Goal: Navigation & Orientation: Find specific page/section

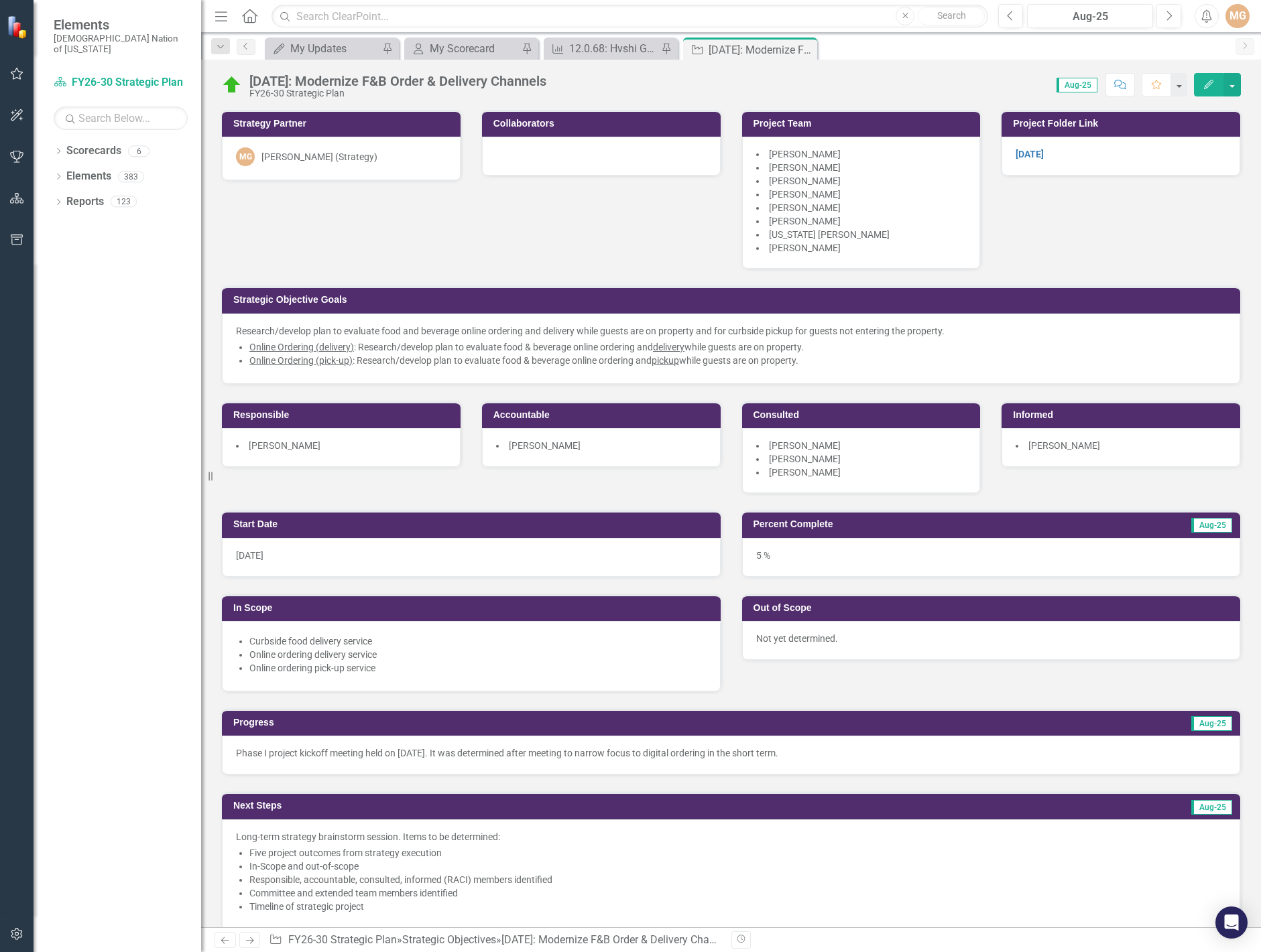
click at [561, 212] on div "Strategy Partner MG [PERSON_NAME] (Strategy) Collaborators Project Team [PERSON…" at bounding box center [731, 293] width 1040 height 401
click at [806, 51] on icon at bounding box center [805, 50] width 7 height 7
click at [664, 50] on icon at bounding box center [665, 50] width 7 height 7
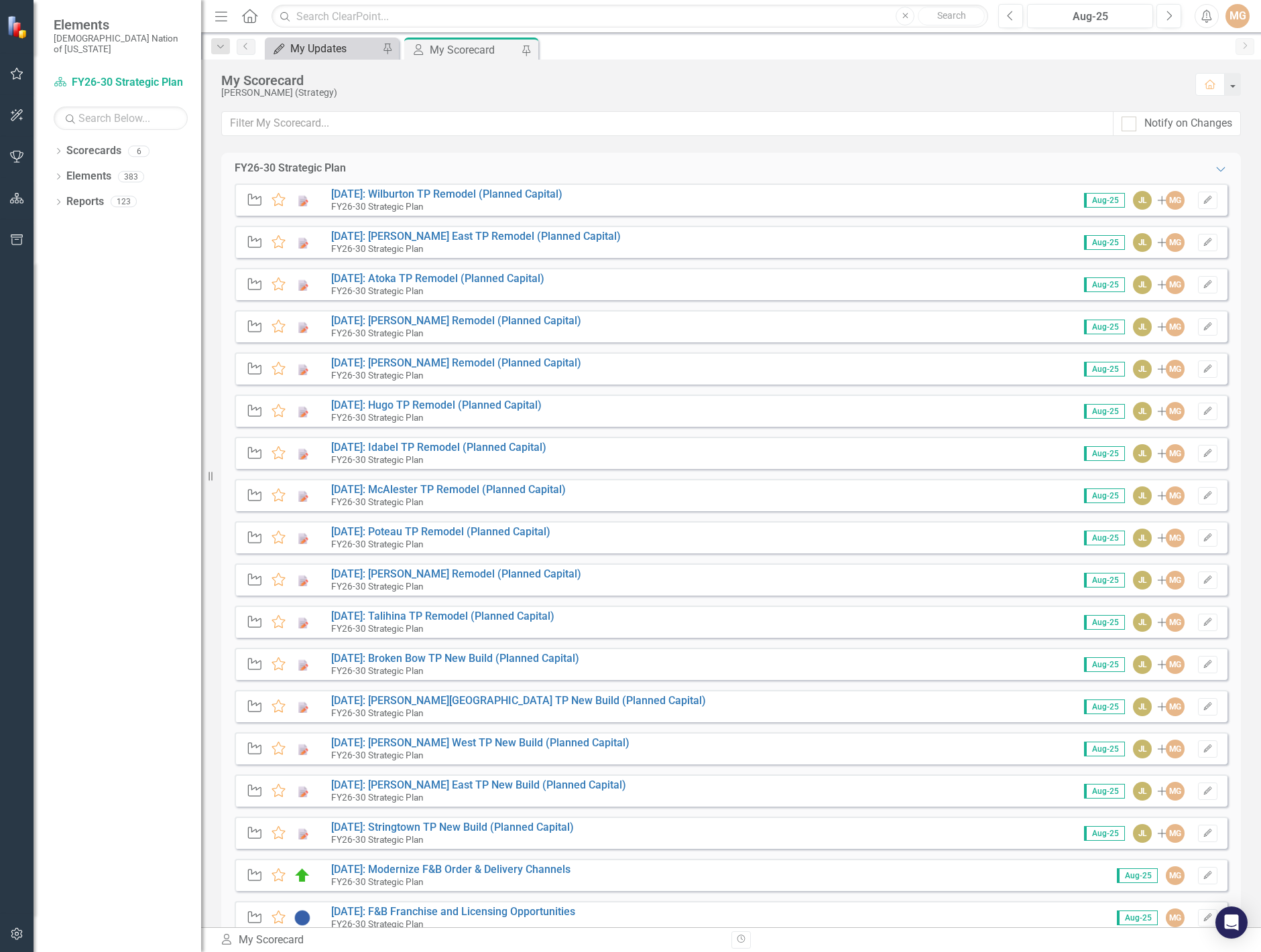
click at [339, 47] on div "My Updates" at bounding box center [334, 48] width 88 height 17
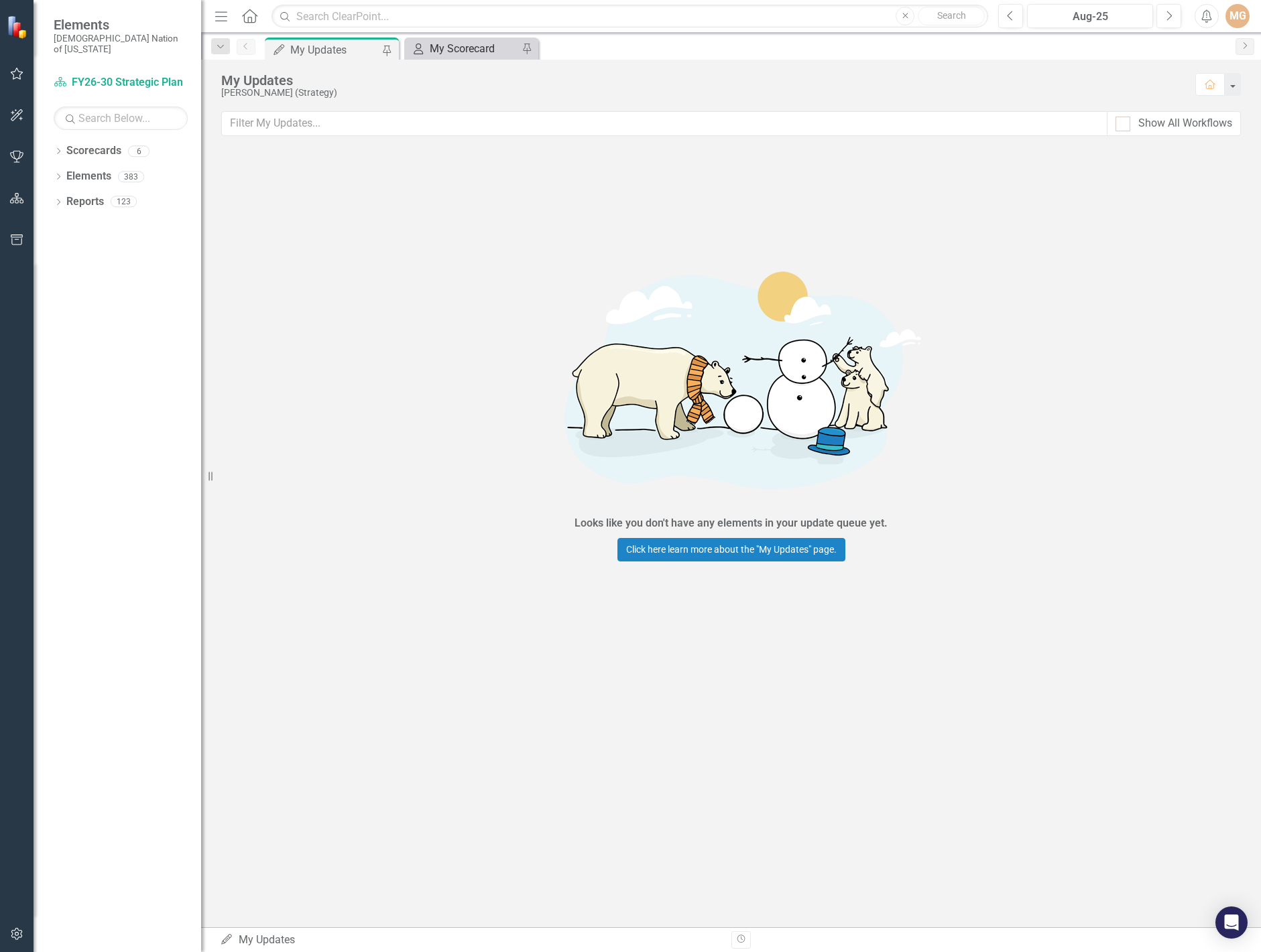
click at [446, 42] on div "My Scorecard" at bounding box center [474, 48] width 88 height 17
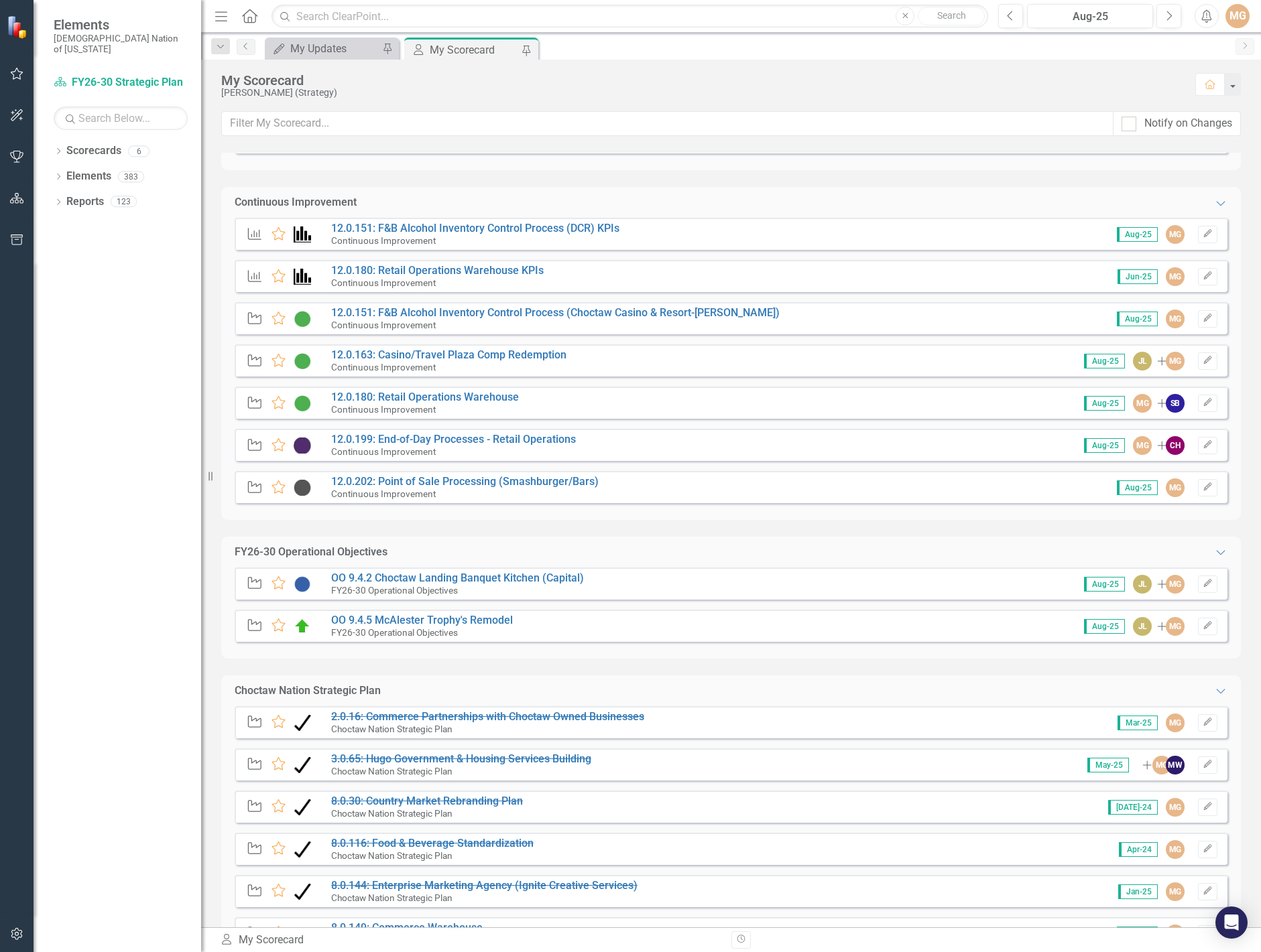
scroll to position [804, 0]
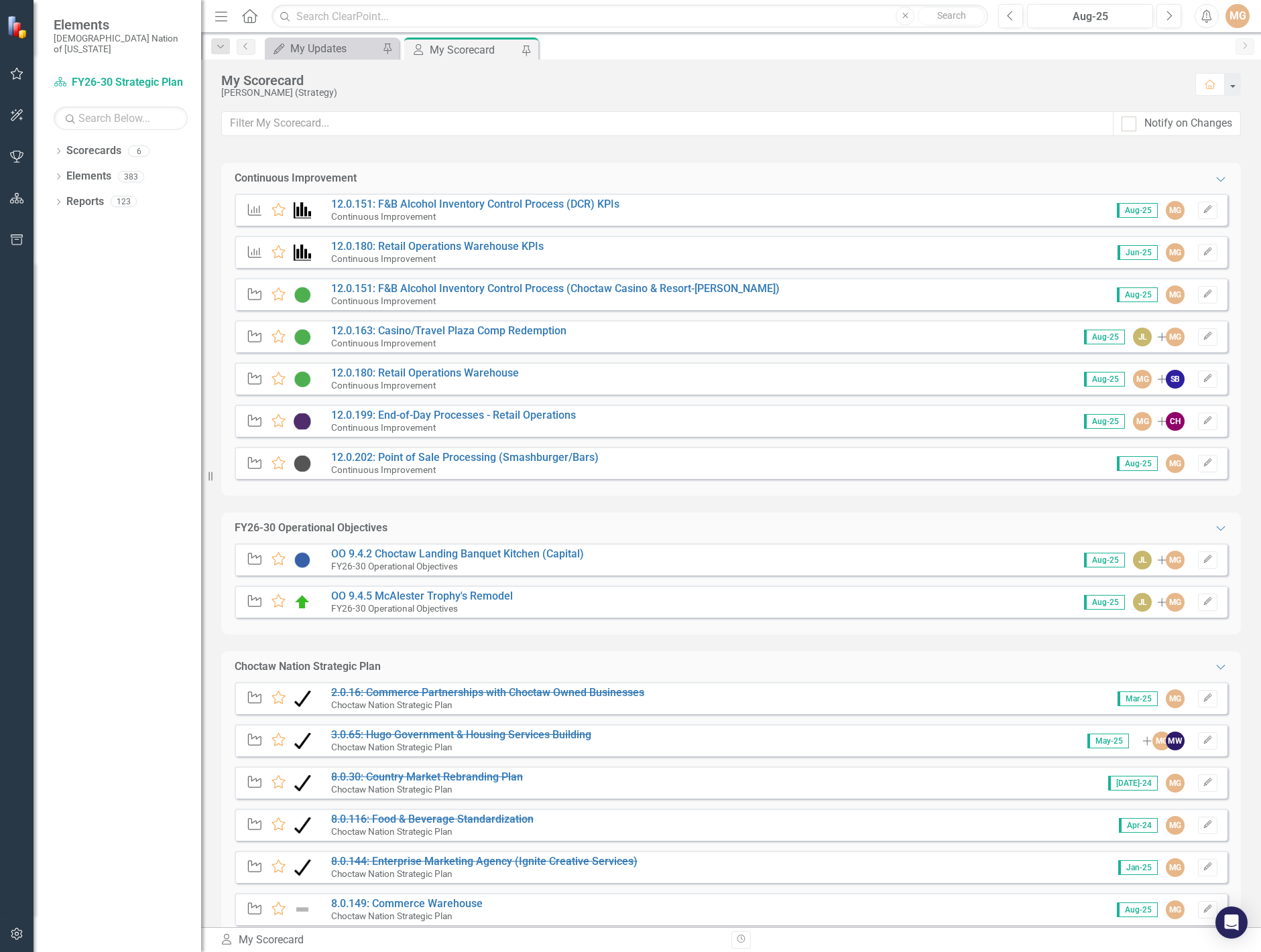
click at [1249, 220] on div "FY26-30 Strategic Plan Expanded Strategic Objective Favorite [DATE]: Wilburton …" at bounding box center [731, 540] width 1060 height 774
drag, startPoint x: 162, startPoint y: 147, endPoint x: 132, endPoint y: 145, distance: 30.1
click at [134, 142] on div "Dropdown Scorecards 6 FY26-30 Strategic Plan Continuous Improvement FY26-30 Ope…" at bounding box center [117, 546] width 168 height 812
